Goal: Task Accomplishment & Management: Use online tool/utility

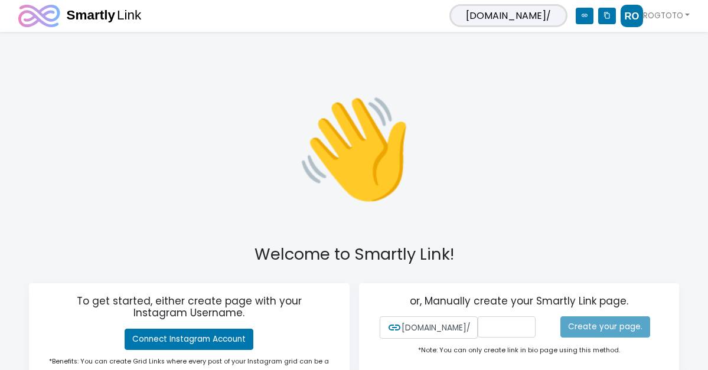
click at [519, 21] on span "[DOMAIN_NAME]/" at bounding box center [509, 15] width 118 height 23
click at [548, 15] on span "[DOMAIN_NAME]/" at bounding box center [509, 15] width 118 height 23
click at [676, 16] on link "ROGTOTO" at bounding box center [655, 16] width 69 height 22
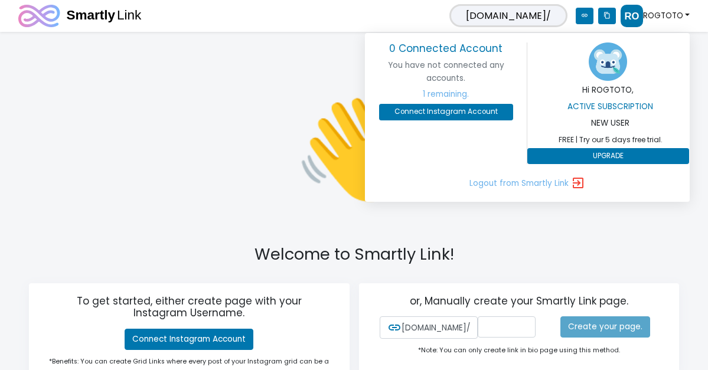
click at [551, 17] on span "[DOMAIN_NAME]/" at bounding box center [509, 15] width 118 height 23
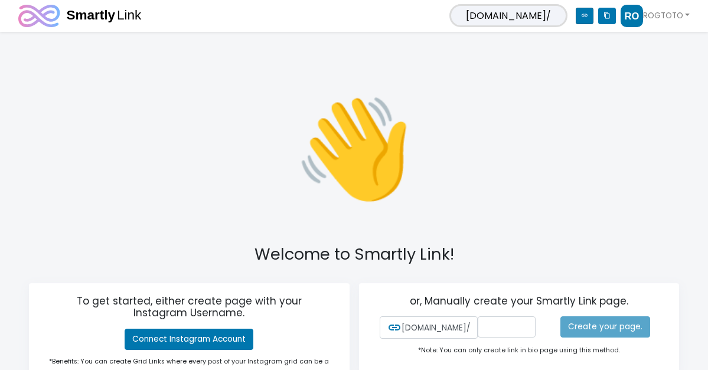
click at [580, 15] on icon "link" at bounding box center [585, 16] width 18 height 17
click at [536, 15] on span "[DOMAIN_NAME]/" at bounding box center [509, 15] width 118 height 23
click at [561, 15] on span "[DOMAIN_NAME]/" at bounding box center [509, 15] width 118 height 23
click at [516, 15] on span "[DOMAIN_NAME]/" at bounding box center [509, 15] width 118 height 23
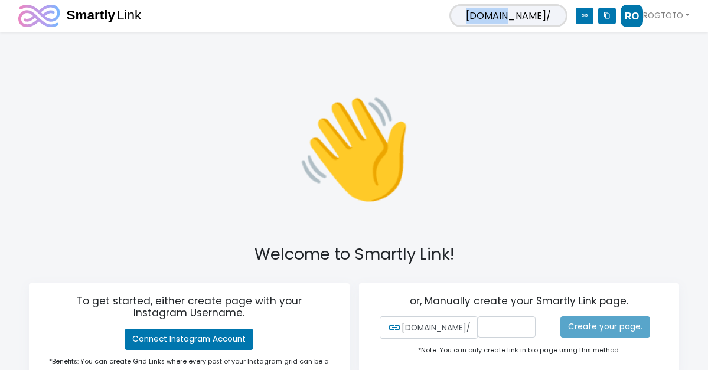
click at [500, 15] on span "[DOMAIN_NAME]/" at bounding box center [509, 15] width 118 height 23
click at [534, 15] on span "[DOMAIN_NAME]/" at bounding box center [509, 15] width 118 height 23
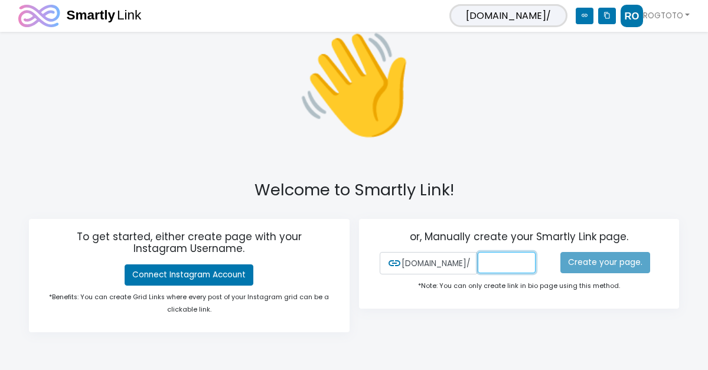
click at [504, 266] on input "text" at bounding box center [507, 262] width 58 height 21
type input "rogtoto"
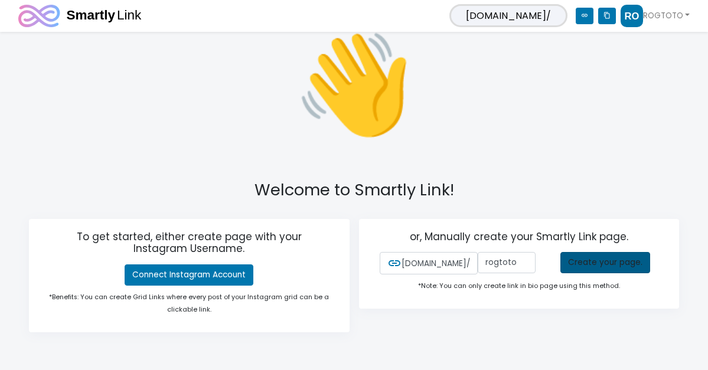
click at [588, 263] on link "Create your page." at bounding box center [606, 262] width 90 height 21
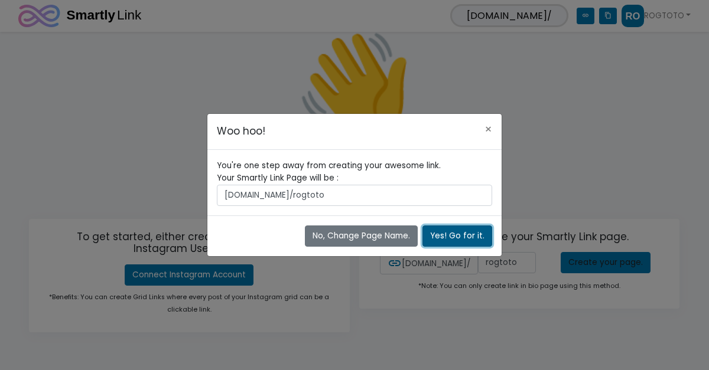
click at [440, 239] on button "Yes! Go for it." at bounding box center [457, 236] width 70 height 21
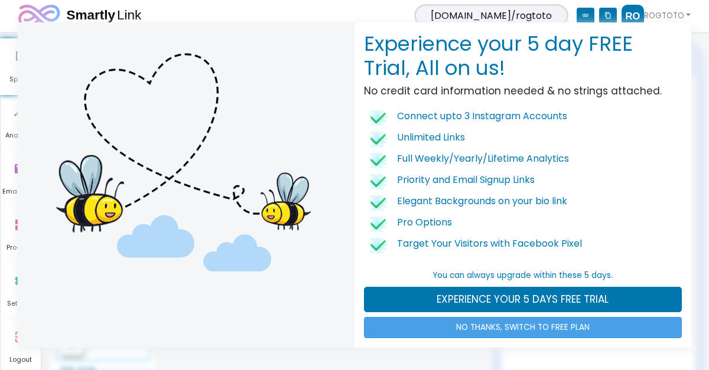
click at [565, 331] on link "NO THANKS, SWITCH TO FREE PLAN" at bounding box center [523, 327] width 318 height 21
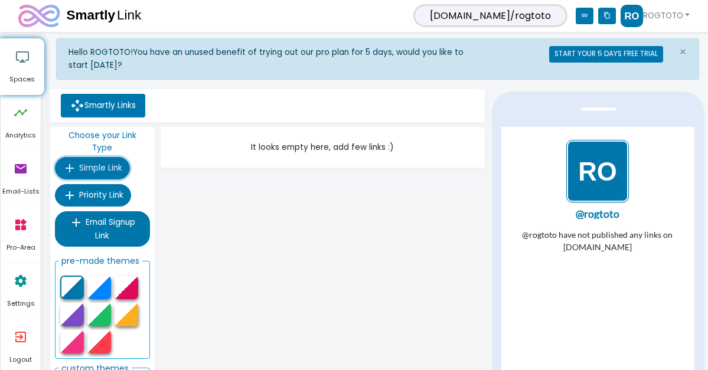
click at [69, 161] on icon "add" at bounding box center [70, 168] width 14 height 14
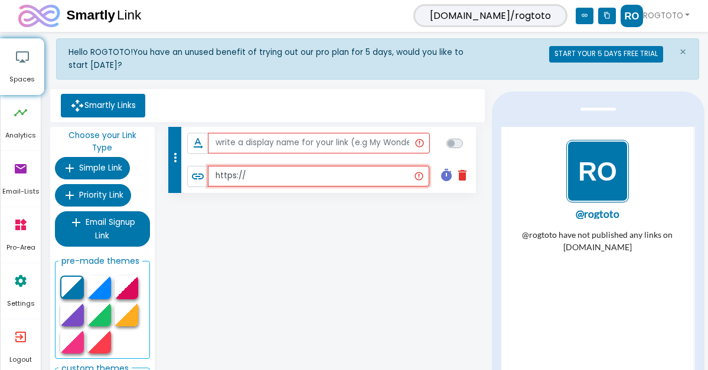
click at [275, 178] on input "https://" at bounding box center [319, 176] width 222 height 21
paste input "https://keraskale.me/rogtoto"
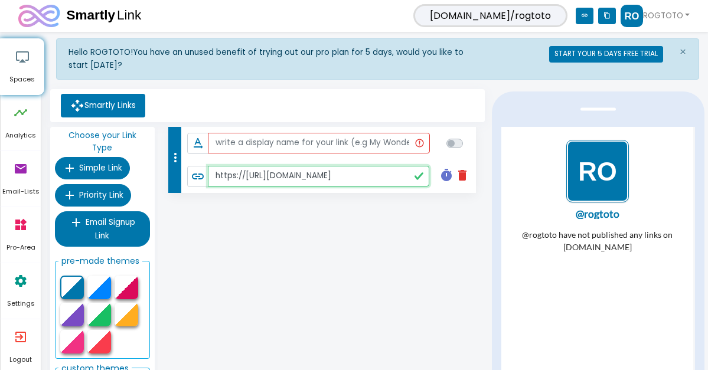
type input "https://https://keraskale.me/rogtoto"
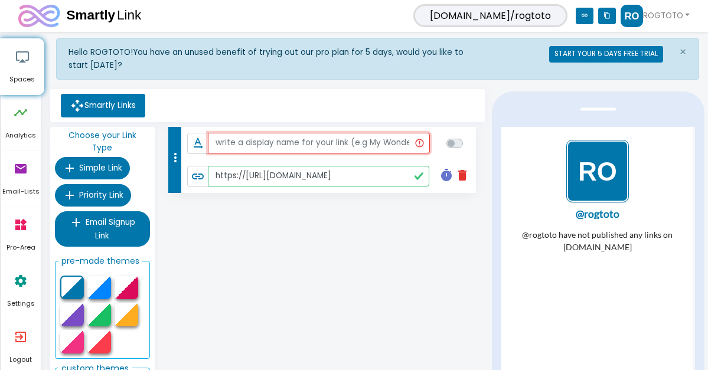
click at [233, 146] on input "text" at bounding box center [319, 143] width 222 height 21
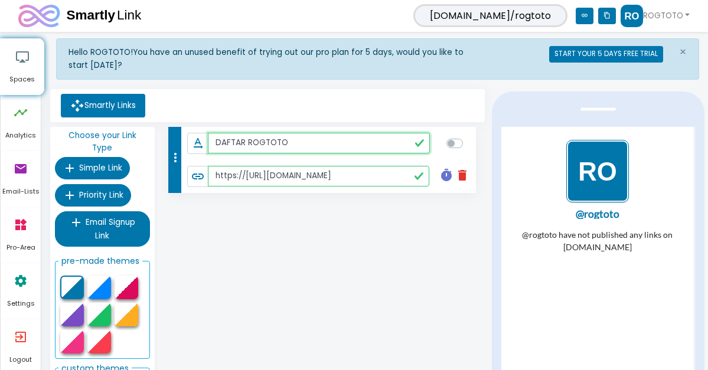
type input "DAFTAR ROGTOTO"
checkbox input "true"
click at [301, 240] on div "more_vert text_rotation_none DAFTAR ROGTOTO link https://https://keraskale.me/r…" at bounding box center [323, 295] width 331 height 337
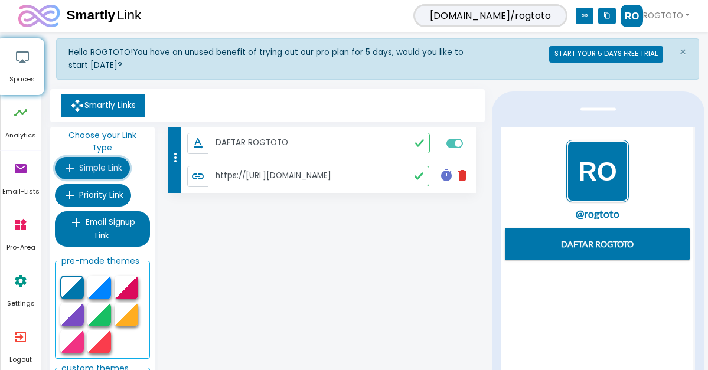
click at [79, 162] on span "Simple Link" at bounding box center [100, 167] width 43 height 11
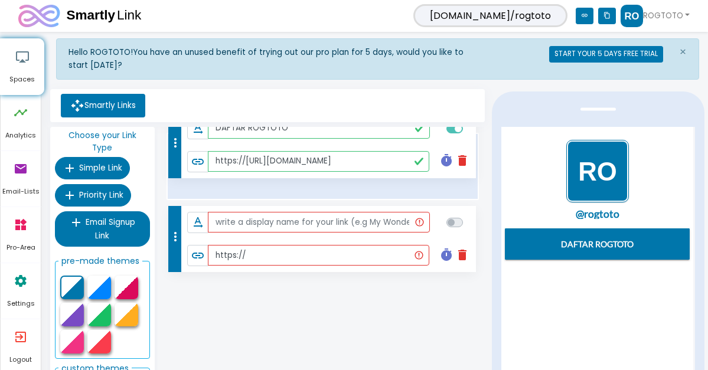
drag, startPoint x: 174, startPoint y: 238, endPoint x: 157, endPoint y: 148, distance: 91.9
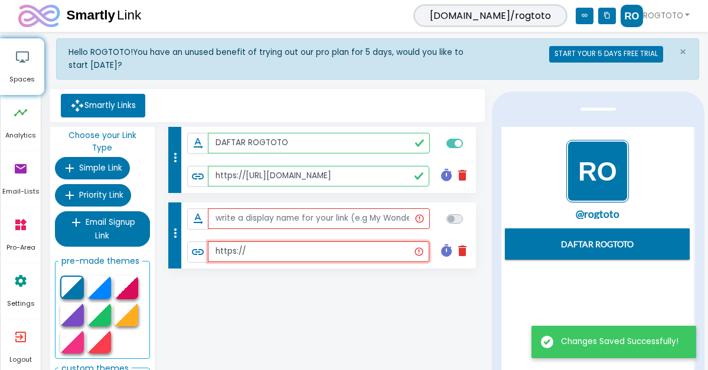
click at [270, 257] on input "https://" at bounding box center [319, 252] width 222 height 21
paste input "https://keraskale.me/rogtoto"
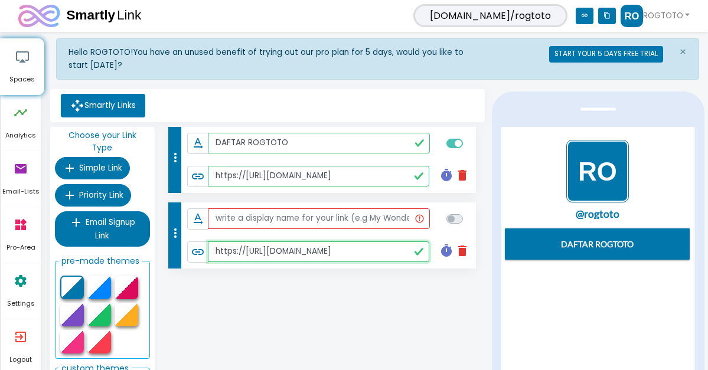
type input "https://https://keraskale.me/rogtoto"
click at [271, 217] on input "text" at bounding box center [319, 219] width 222 height 21
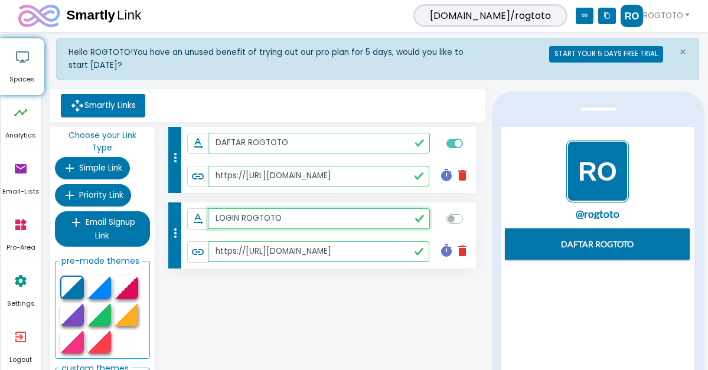
type input "LOGIN ROGTOTO"
checkbox input "true"
click at [276, 298] on div "more_vert text_rotation_none DAFTAR ROGTOTO link https://https://keraskale.me/r…" at bounding box center [323, 295] width 331 height 337
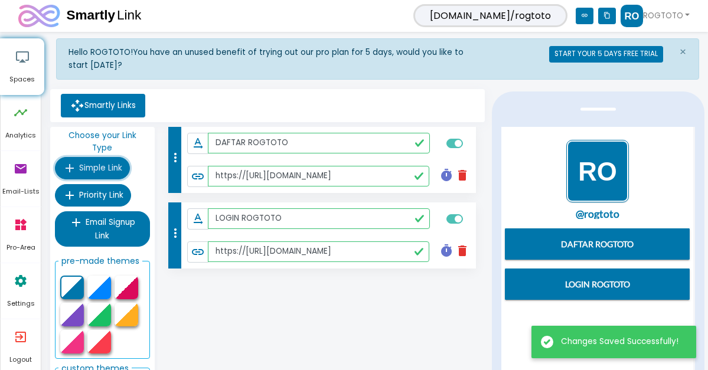
click at [83, 162] on span "Simple Link" at bounding box center [100, 167] width 43 height 11
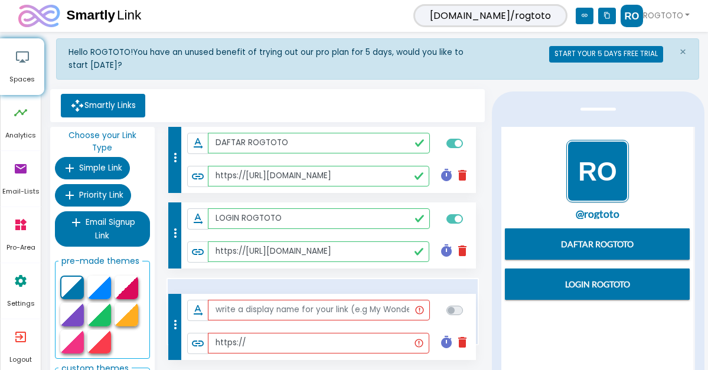
drag, startPoint x: 171, startPoint y: 149, endPoint x: 171, endPoint y: 317, distance: 167.2
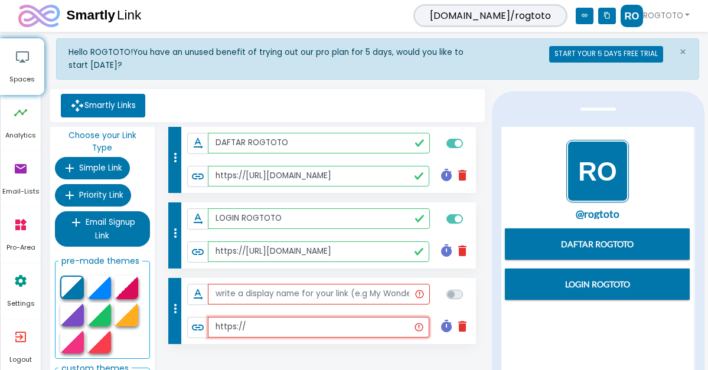
click at [256, 324] on input "https://" at bounding box center [319, 327] width 222 height 21
paste input "https://keraskale.me/adminrogtoto"
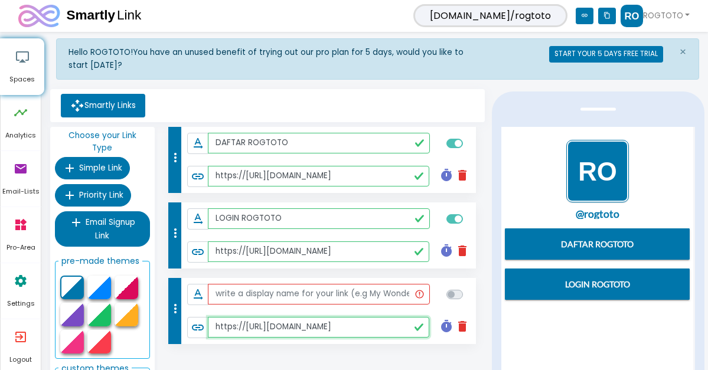
type input "https://https://keraskale.me/adminrogtoto"
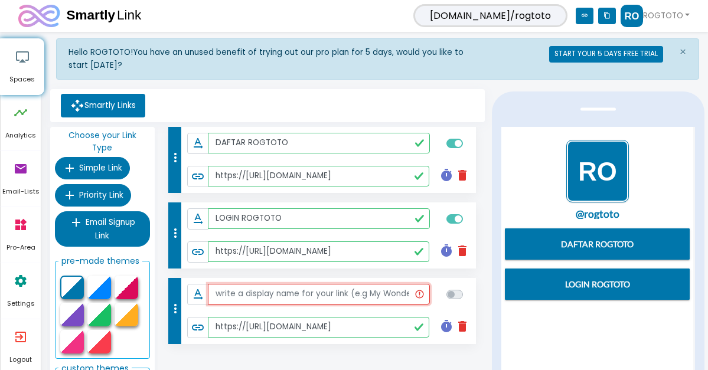
click at [258, 297] on input "text" at bounding box center [319, 294] width 222 height 21
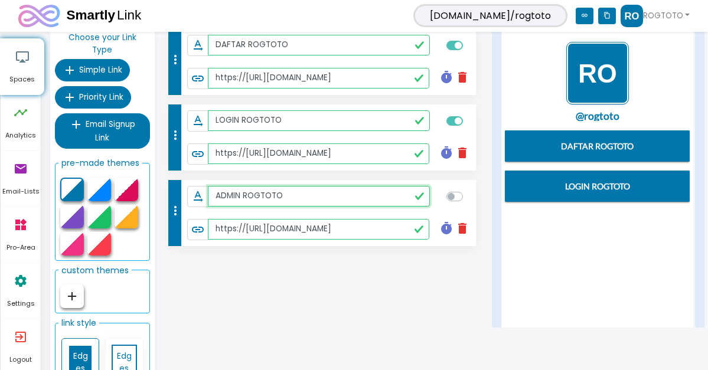
scroll to position [99, 0]
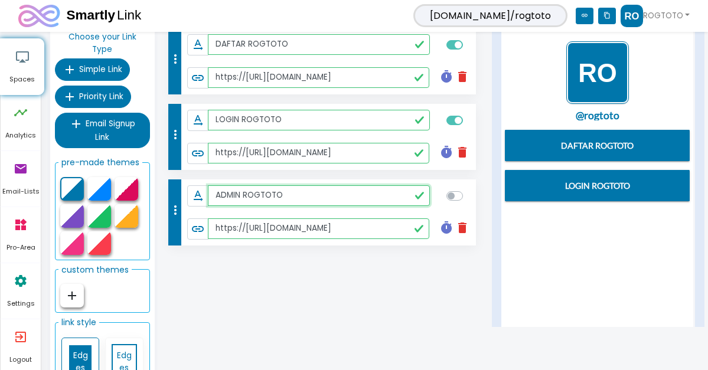
type input "ADMIN ROGTOTO"
checkbox input "true"
click at [297, 283] on div "more_vert text_rotation_none DAFTAR ROGTOTO link https://https://keraskale.me/r…" at bounding box center [323, 196] width 331 height 337
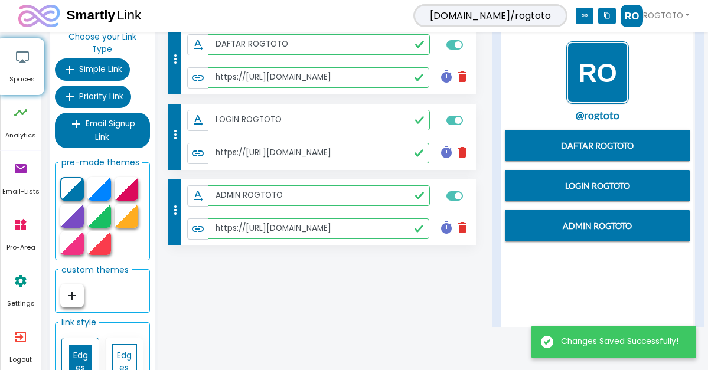
scroll to position [0, 0]
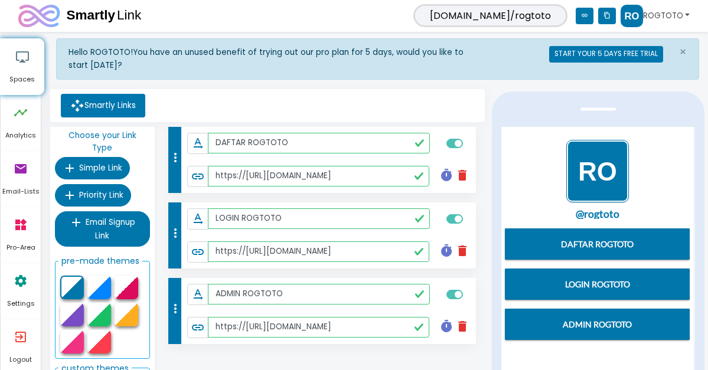
click at [622, 11] on img at bounding box center [632, 16] width 22 height 22
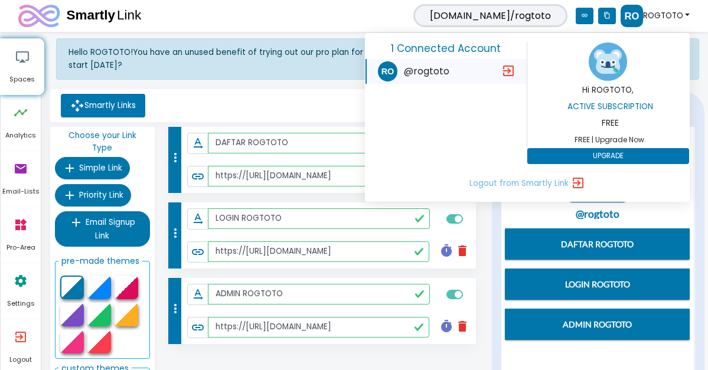
click at [607, 69] on img at bounding box center [608, 62] width 38 height 38
click at [614, 64] on img at bounding box center [608, 62] width 38 height 38
click at [202, 96] on ul "Smartly Links" at bounding box center [267, 106] width 425 height 24
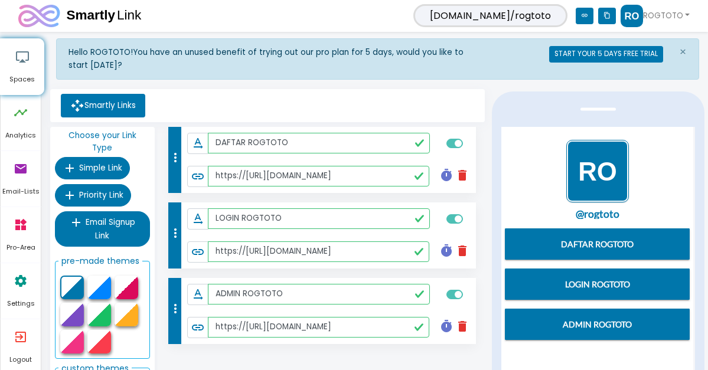
click at [126, 276] on div at bounding box center [127, 288] width 24 height 24
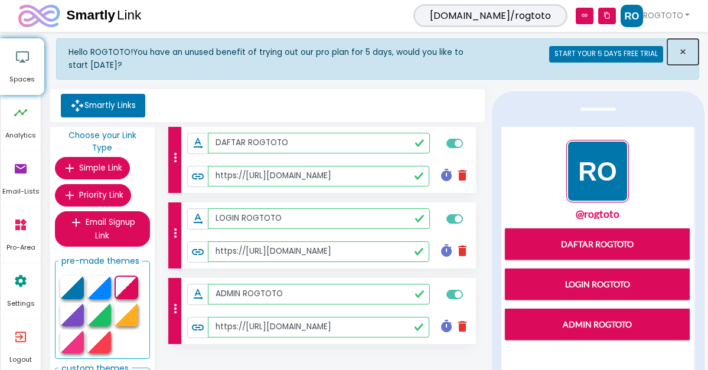
click at [682, 55] on span "×" at bounding box center [683, 52] width 8 height 17
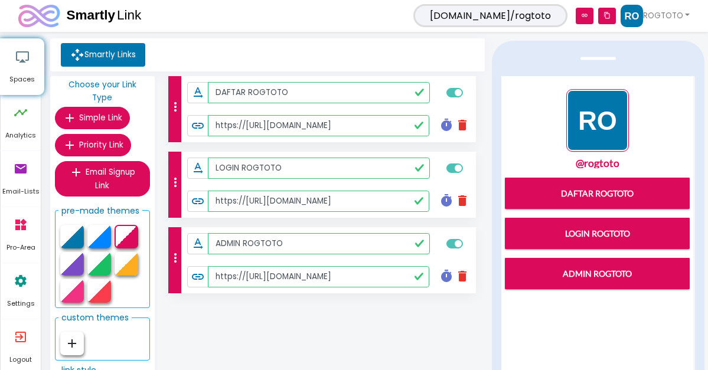
click at [604, 123] on img "1 / 1" at bounding box center [597, 120] width 63 height 63
click at [17, 63] on icon "airplay" at bounding box center [22, 56] width 14 height 35
click at [631, 14] on img at bounding box center [632, 16] width 22 height 22
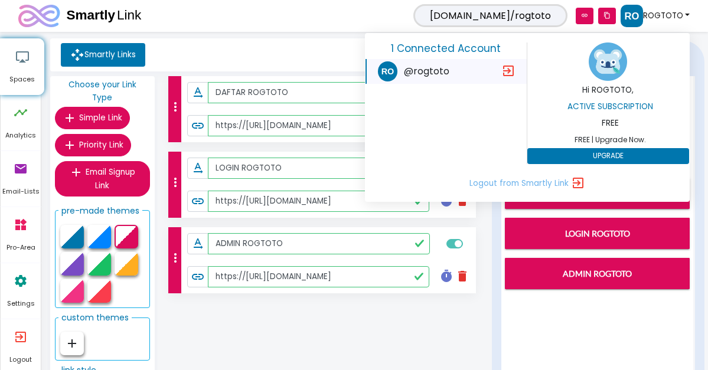
click at [600, 66] on img at bounding box center [608, 62] width 38 height 38
click at [610, 61] on img at bounding box center [608, 62] width 38 height 38
click at [684, 17] on link "ROGTOTO" at bounding box center [655, 16] width 69 height 22
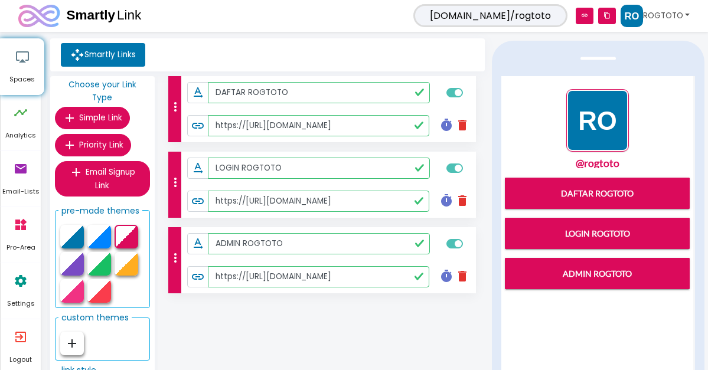
click at [607, 121] on img "1 / 1" at bounding box center [597, 120] width 63 height 63
click at [607, 145] on img "1 / 1" at bounding box center [597, 120] width 63 height 63
click at [600, 131] on img "1 / 1" at bounding box center [597, 120] width 63 height 63
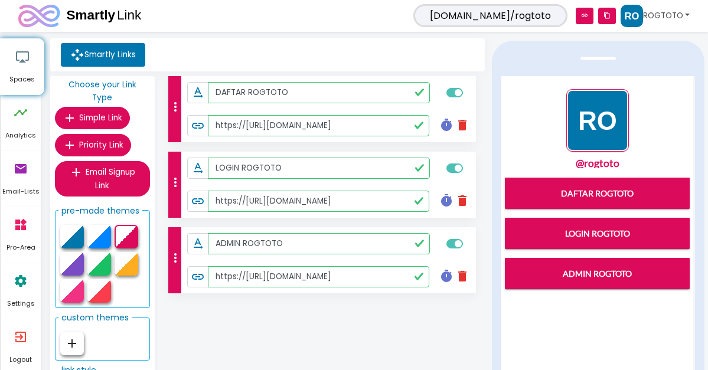
click at [602, 162] on link "@rogtoto" at bounding box center [596, 163] width 185 height 11
click at [520, 17] on span "[DOMAIN_NAME]/rogtoto" at bounding box center [491, 15] width 154 height 23
click at [579, 15] on icon "link" at bounding box center [585, 16] width 18 height 17
click at [82, 58] on icon at bounding box center [77, 55] width 14 height 14
click at [603, 134] on img "1 / 1" at bounding box center [597, 120] width 63 height 63
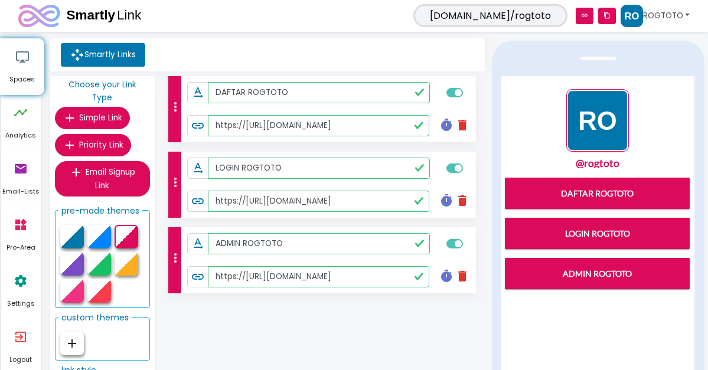
click at [630, 18] on img at bounding box center [632, 16] width 22 height 22
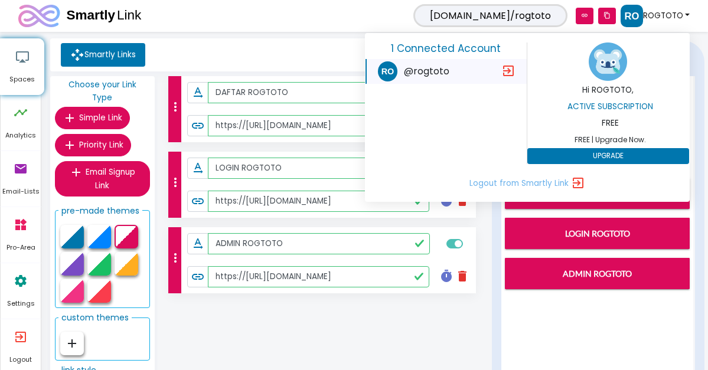
click at [612, 64] on img at bounding box center [608, 62] width 38 height 38
click at [388, 71] on img at bounding box center [387, 70] width 19 height 19
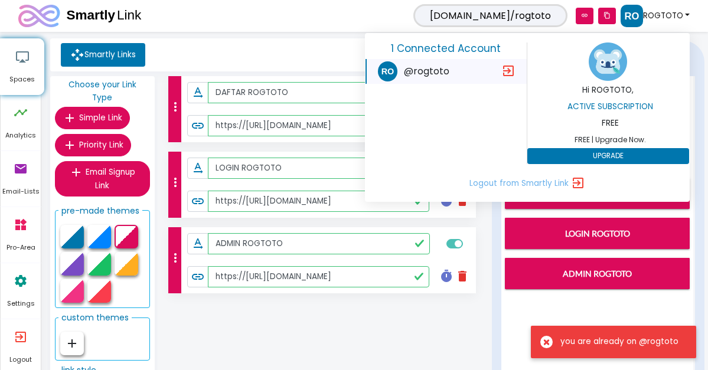
click at [614, 70] on img at bounding box center [608, 62] width 38 height 38
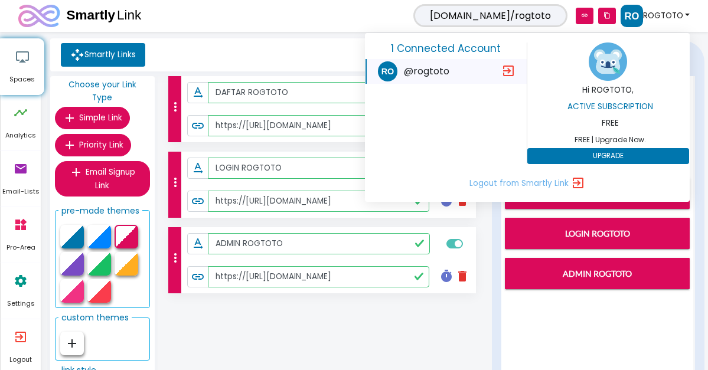
click at [689, 14] on link "ROGTOTO" at bounding box center [655, 16] width 69 height 22
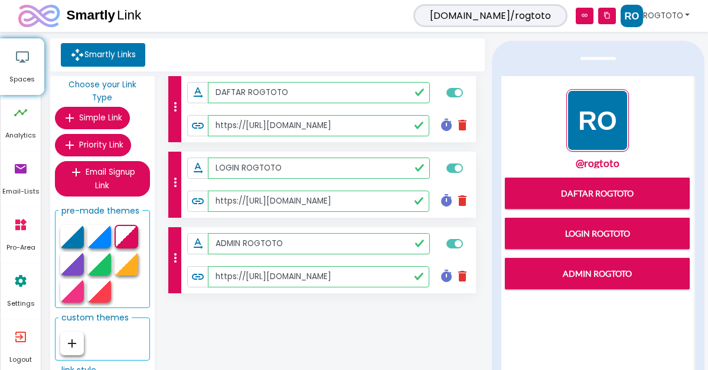
click at [608, 142] on img "1 / 1" at bounding box center [597, 120] width 63 height 63
click at [22, 121] on icon "timeline" at bounding box center [21, 112] width 14 height 35
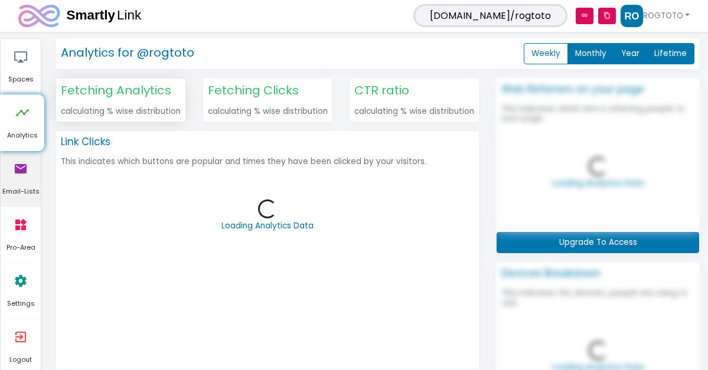
click at [19, 178] on icon "email" at bounding box center [21, 168] width 14 height 35
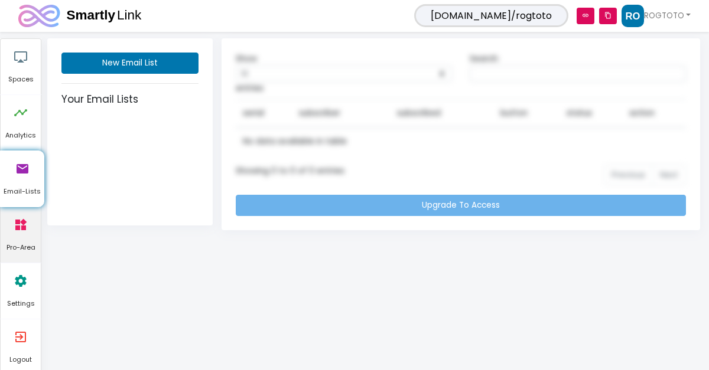
click at [24, 226] on icon "widgets" at bounding box center [21, 224] width 14 height 35
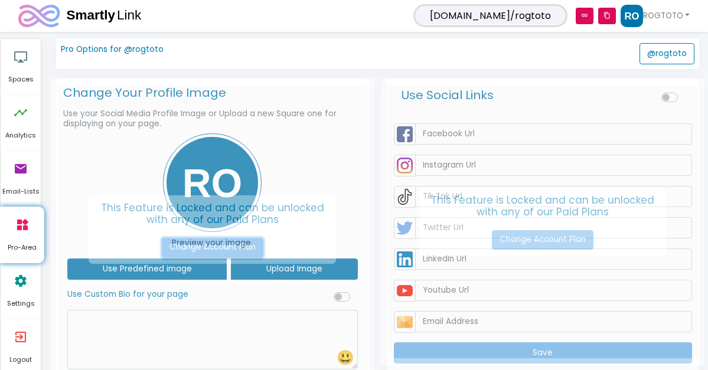
click at [204, 249] on link "Change Account Plan" at bounding box center [213, 248] width 102 height 20
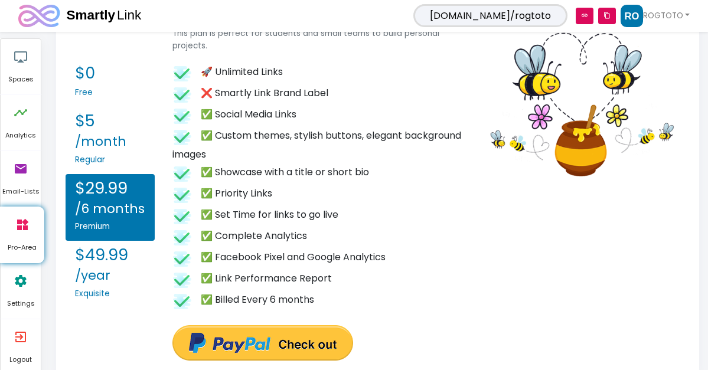
scroll to position [1640, 0]
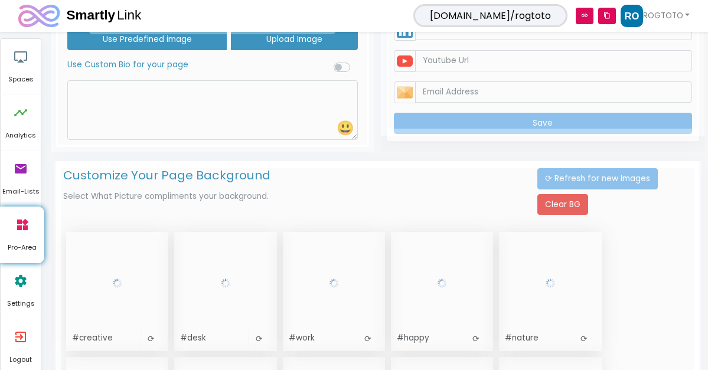
scroll to position [394, 0]
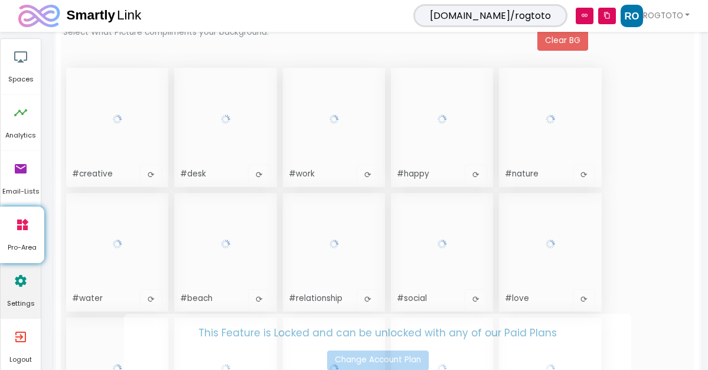
click at [25, 294] on icon "settings" at bounding box center [21, 280] width 14 height 35
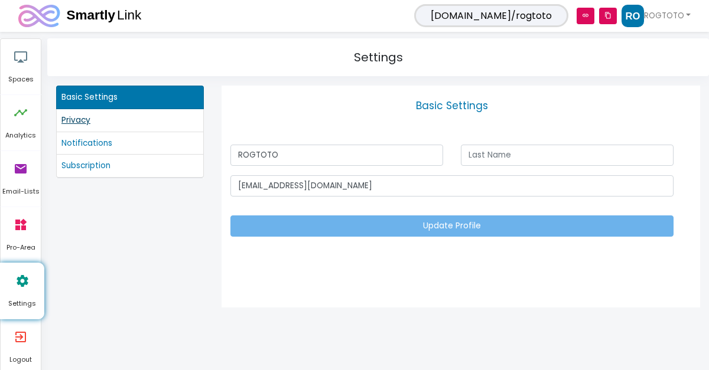
click at [130, 120] on link "Privacy" at bounding box center [129, 120] width 137 height 13
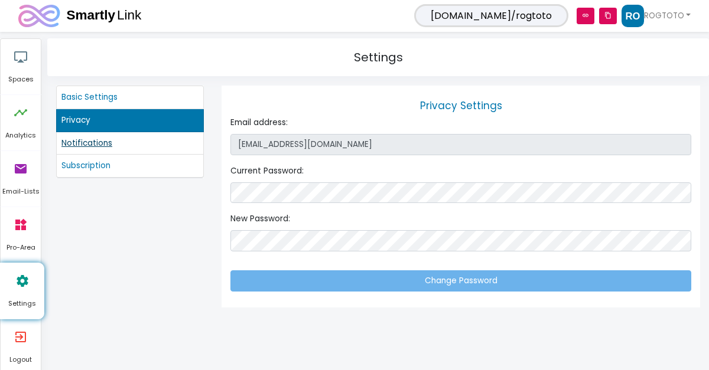
click at [118, 149] on link "Notifications" at bounding box center [129, 143] width 137 height 13
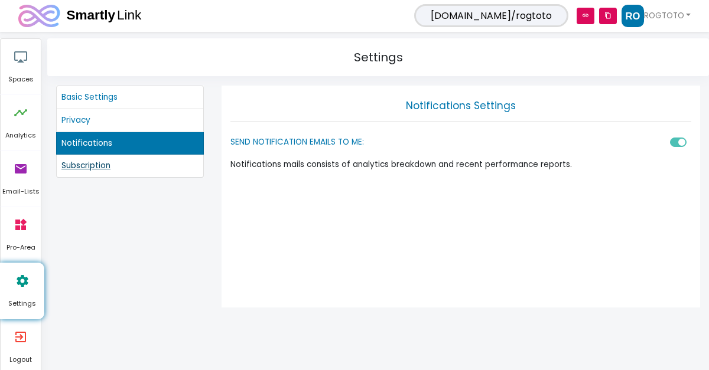
click at [118, 165] on link "Subscription" at bounding box center [129, 165] width 137 height 13
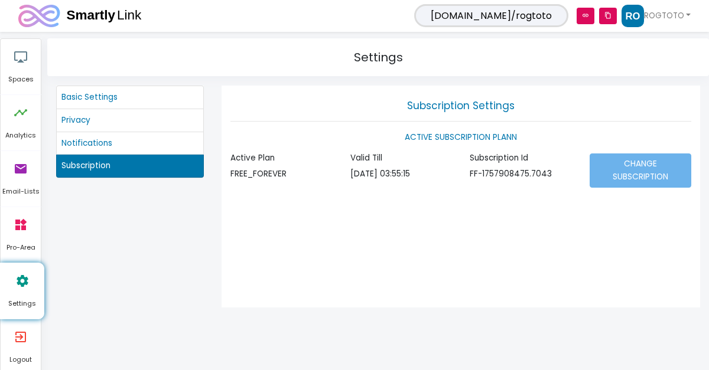
click at [115, 108] on li "Basic Settings" at bounding box center [130, 98] width 148 height 24
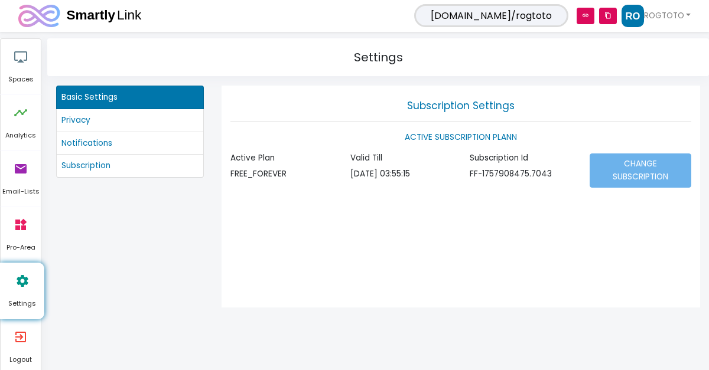
click at [114, 105] on li "Basic Settings" at bounding box center [130, 98] width 148 height 24
click at [609, 17] on icon "content_copy" at bounding box center [608, 16] width 18 height 17
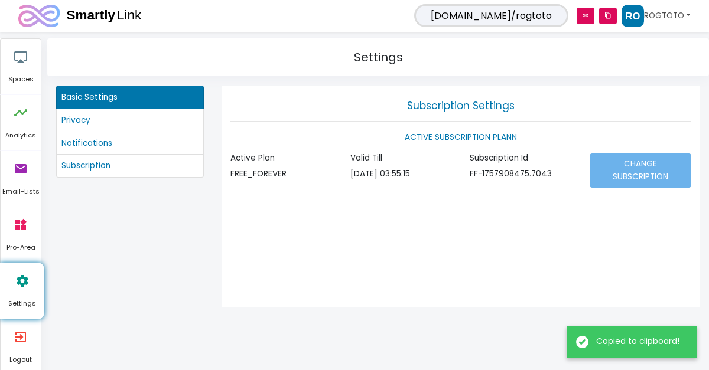
click at [628, 11] on img at bounding box center [632, 16] width 22 height 22
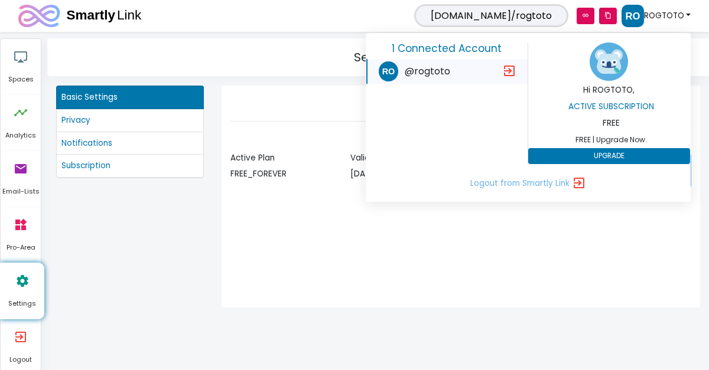
click at [669, 8] on link "ROGTOTO" at bounding box center [655, 16] width 69 height 22
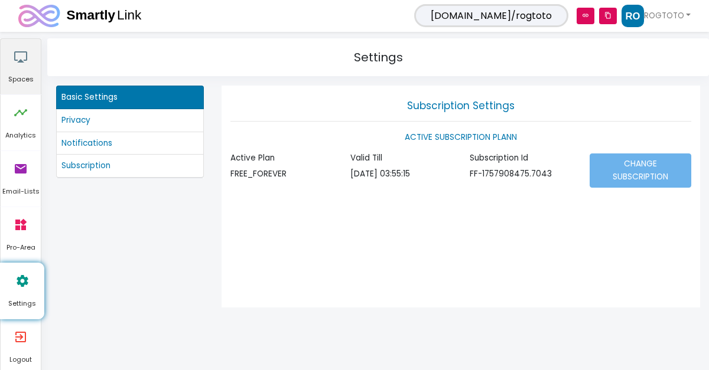
click at [12, 64] on link "airplay Spaces" at bounding box center [21, 67] width 40 height 56
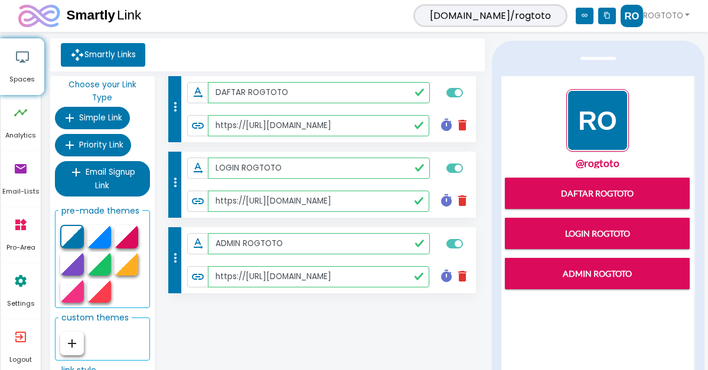
click at [604, 115] on img "1 / 1" at bounding box center [597, 120] width 63 height 63
click at [601, 126] on img "1 / 1" at bounding box center [597, 120] width 63 height 63
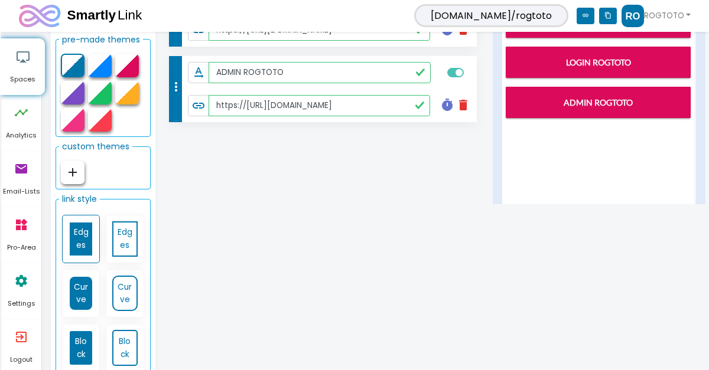
scroll to position [172, 0]
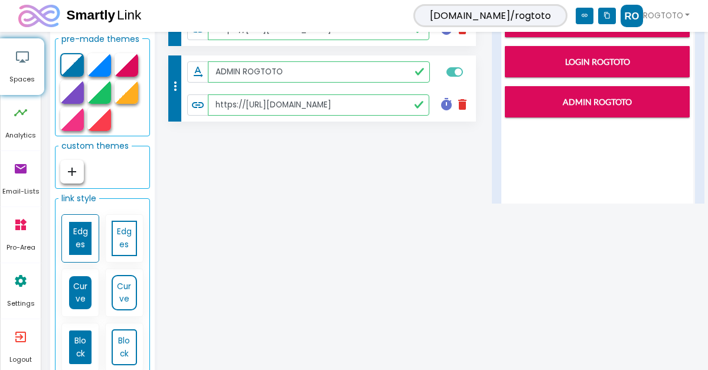
click at [70, 165] on icon "add" at bounding box center [72, 172] width 14 height 14
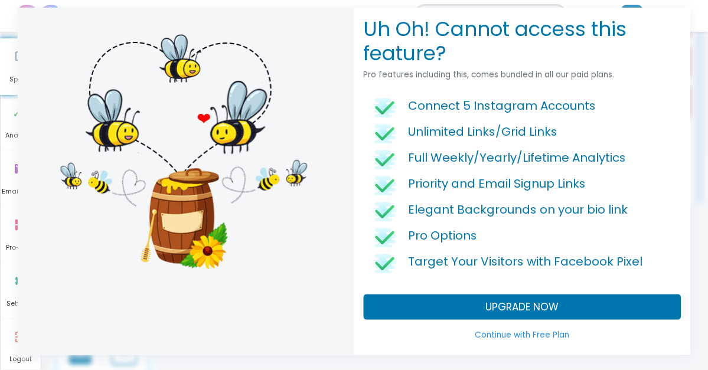
scroll to position [11, 0]
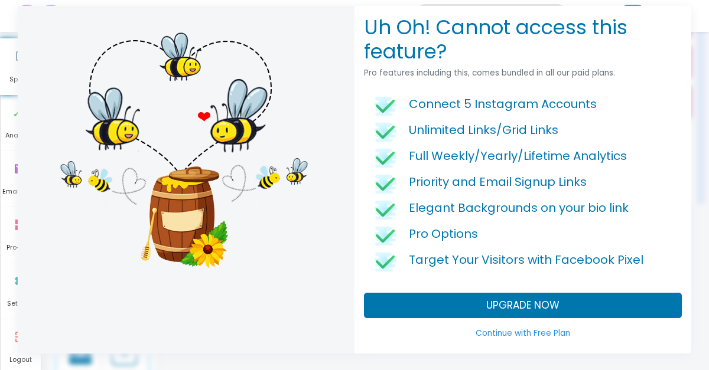
click at [536, 331] on link "Continue with Free Plan" at bounding box center [523, 333] width 318 height 21
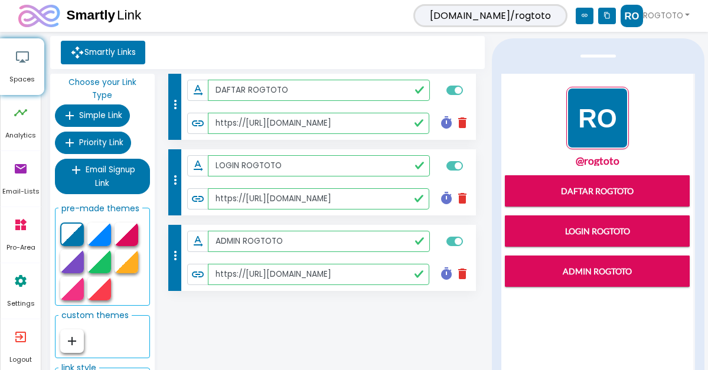
scroll to position [0, 0]
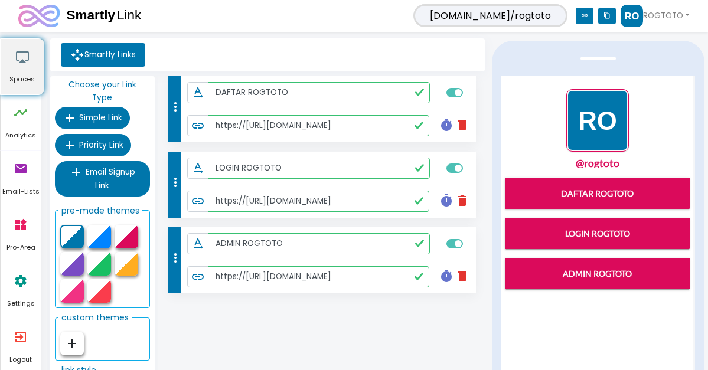
click at [23, 50] on icon "airplay" at bounding box center [22, 56] width 14 height 35
click at [663, 18] on link "ROGTOTO" at bounding box center [655, 16] width 69 height 22
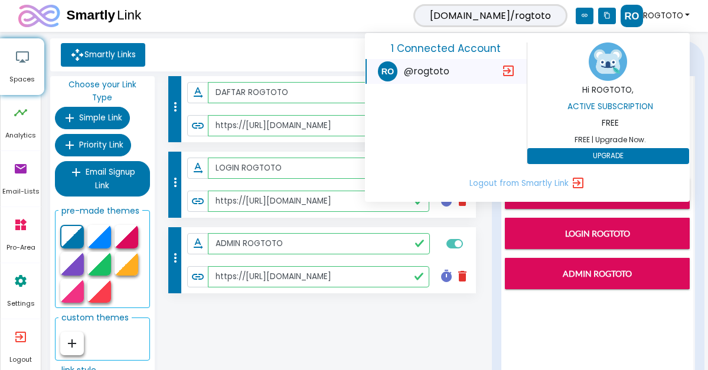
click at [430, 69] on span "@rogtoto" at bounding box center [426, 71] width 45 height 14
click at [603, 107] on h6 "Active Subscription" at bounding box center [611, 106] width 162 height 9
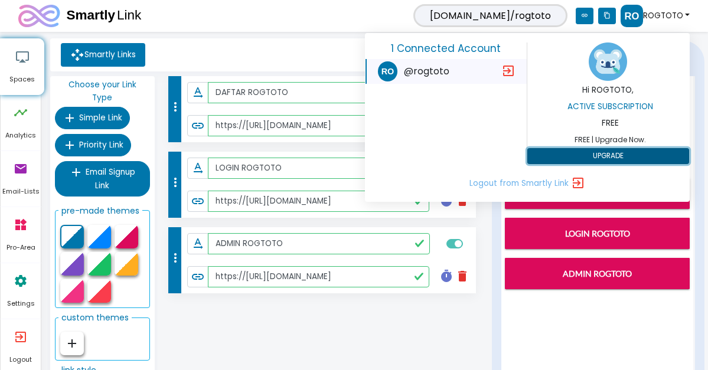
click at [610, 154] on button "UPGRADE" at bounding box center [609, 156] width 162 height 17
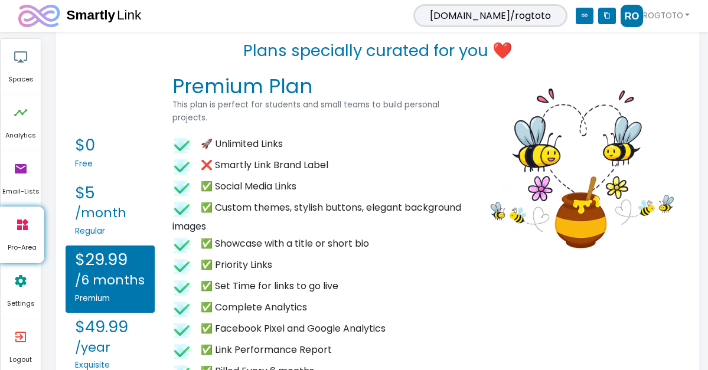
scroll to position [1651, 0]
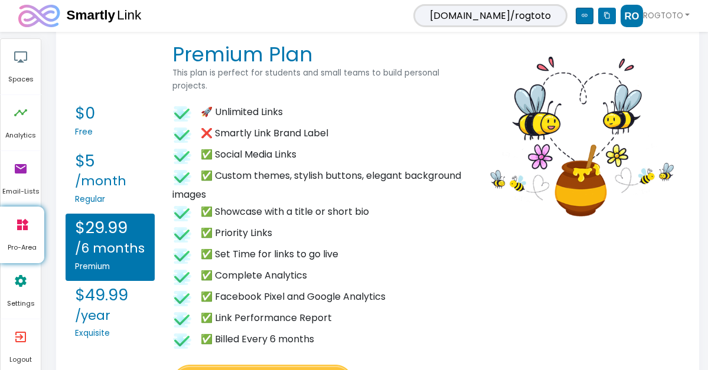
click at [579, 15] on icon "link" at bounding box center [585, 16] width 18 height 17
